Goal: Use online tool/utility: Utilize a website feature to perform a specific function

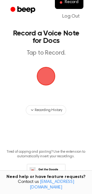
click at [50, 70] on span "button" at bounding box center [46, 76] width 31 height 31
click at [43, 79] on span "button" at bounding box center [46, 76] width 17 height 17
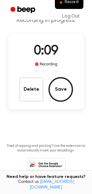
scroll to position [26, 0]
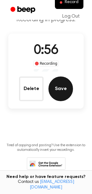
click at [62, 88] on button "Save" at bounding box center [61, 88] width 25 height 25
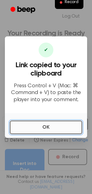
click at [45, 127] on button "OK" at bounding box center [46, 128] width 73 height 14
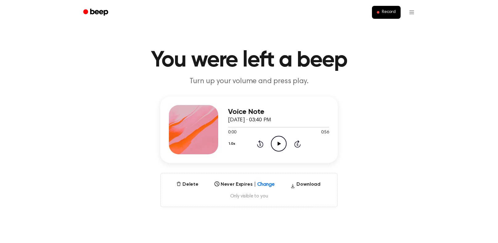
click at [282, 143] on icon "Play Audio" at bounding box center [279, 144] width 16 height 16
